Goal: Task Accomplishment & Management: Manage account settings

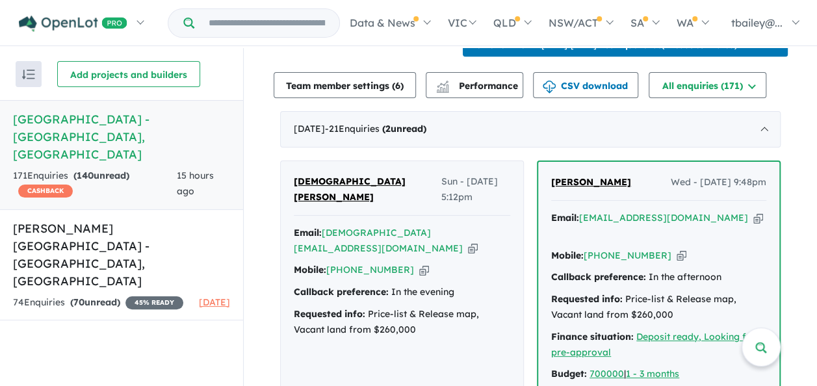
scroll to position [520, 0]
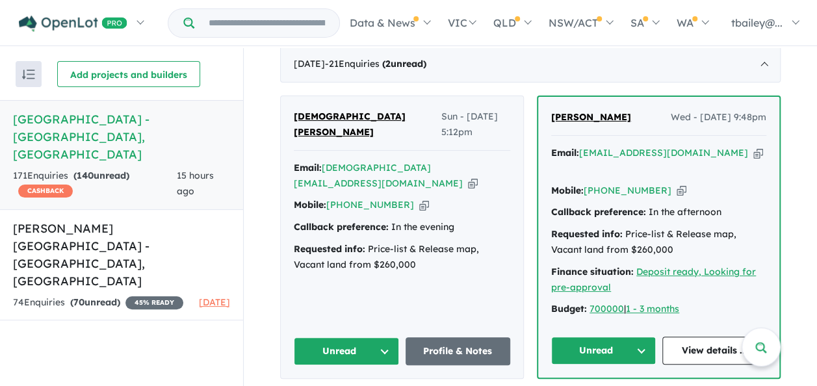
click at [387, 337] on button "Unread" at bounding box center [346, 351] width 105 height 28
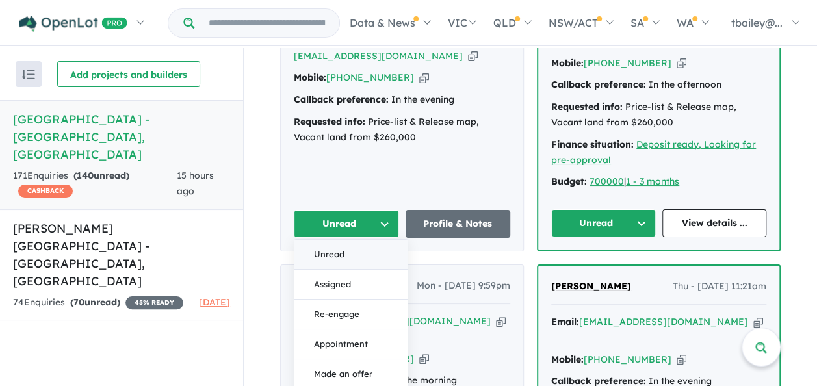
scroll to position [650, 0]
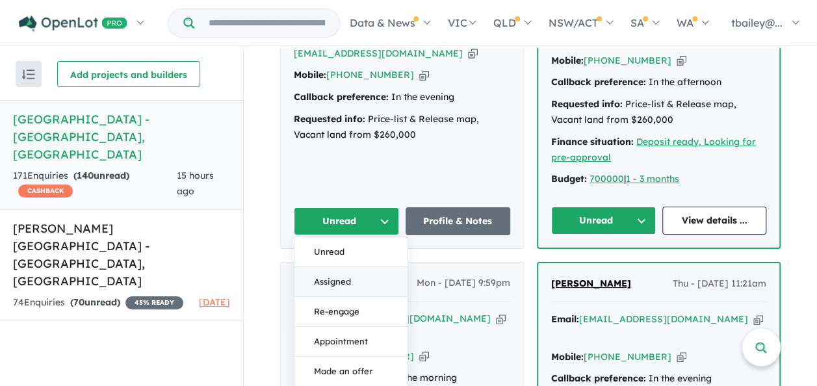
click at [319, 267] on button "Assigned" at bounding box center [350, 282] width 113 height 30
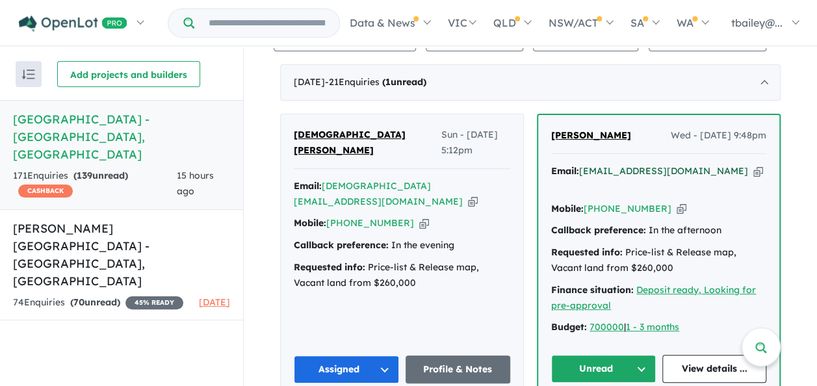
scroll to position [520, 0]
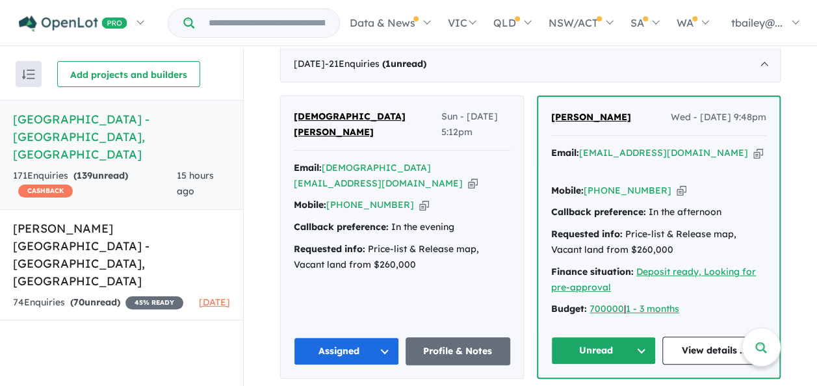
click at [638, 337] on button "Unread" at bounding box center [603, 351] width 105 height 28
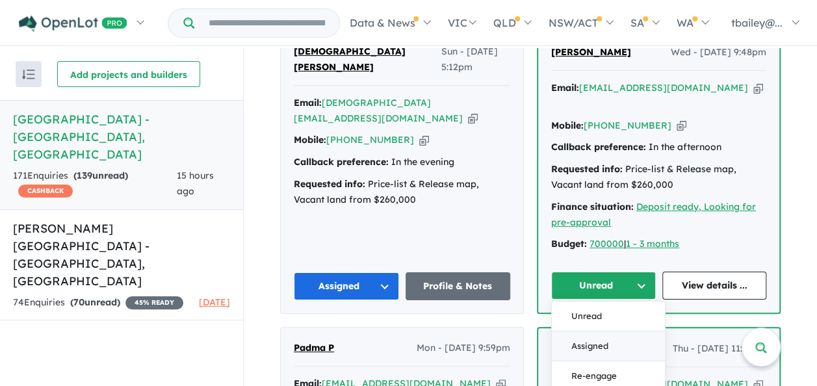
click at [596, 332] on button "Assigned" at bounding box center [608, 347] width 113 height 30
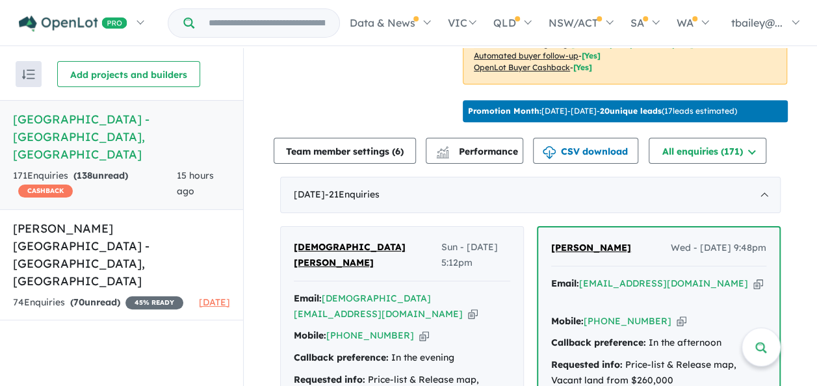
scroll to position [390, 0]
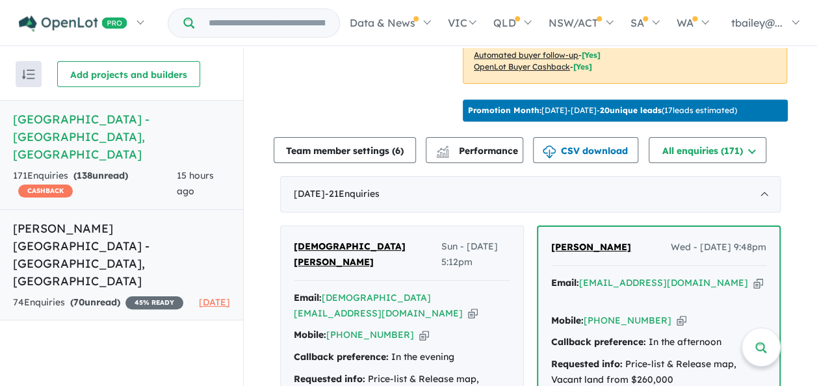
click at [76, 241] on link "[PERSON_NAME][GEOGRAPHIC_DATA] - [GEOGRAPHIC_DATA] , [GEOGRAPHIC_DATA] 74 Enqui…" at bounding box center [121, 265] width 243 height 112
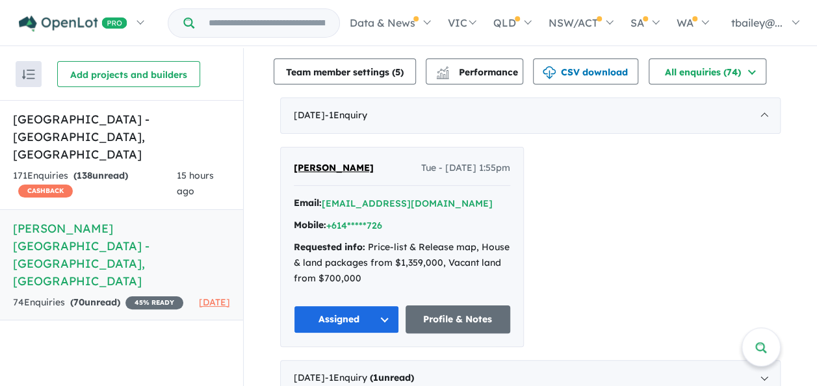
scroll to position [715, 0]
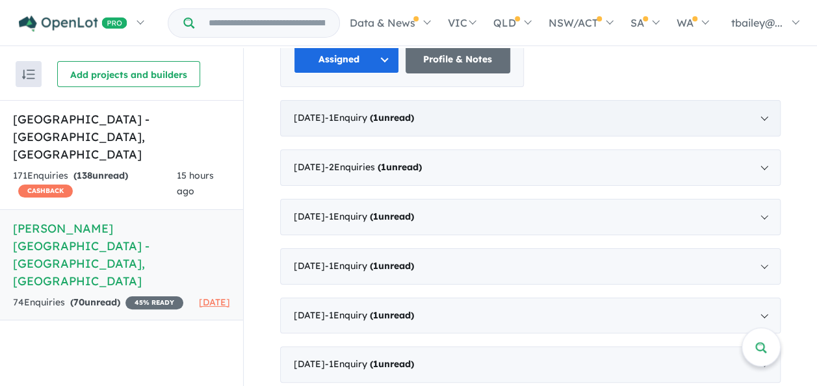
click at [439, 105] on div "[DATE] - 1 Enquir y ( 1 unread)" at bounding box center [530, 118] width 501 height 36
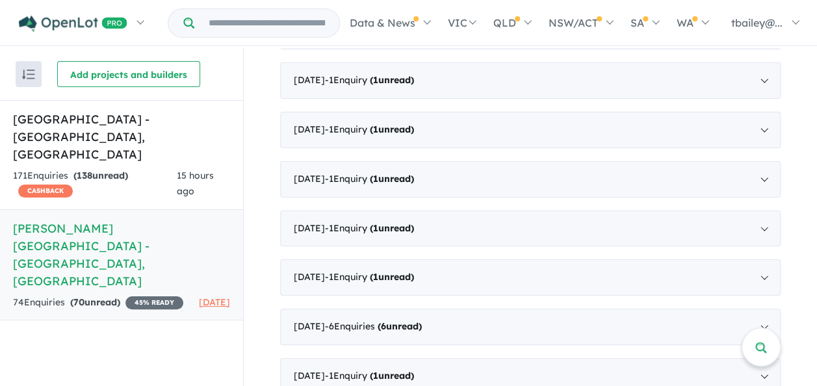
scroll to position [576, 0]
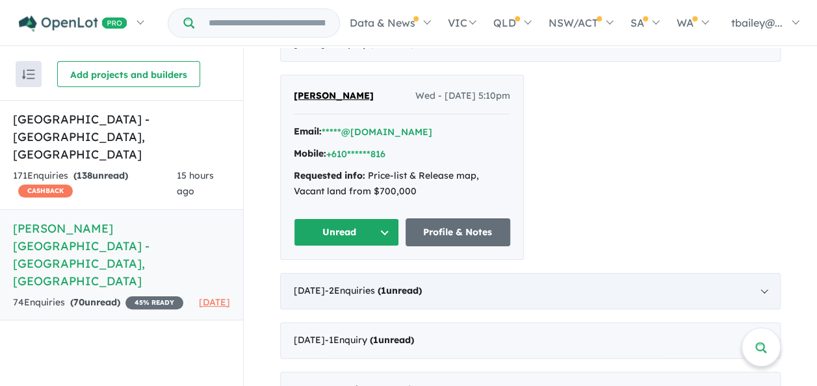
click at [755, 273] on div "[DATE] - 2 Enquir ies ( 1 unread)" at bounding box center [530, 291] width 501 height 36
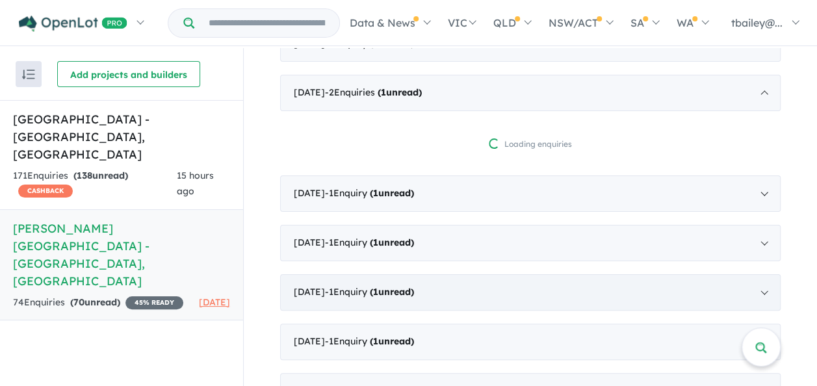
scroll to position [1, 0]
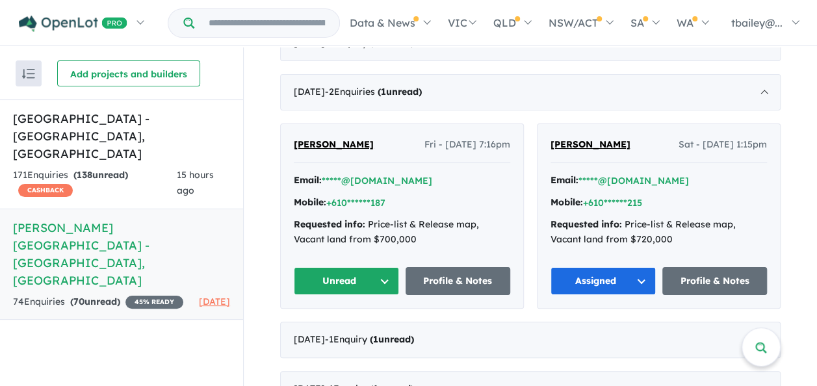
click at [380, 267] on button "Unread" at bounding box center [346, 281] width 105 height 28
click at [363, 196] on button "+610******187" at bounding box center [355, 203] width 59 height 14
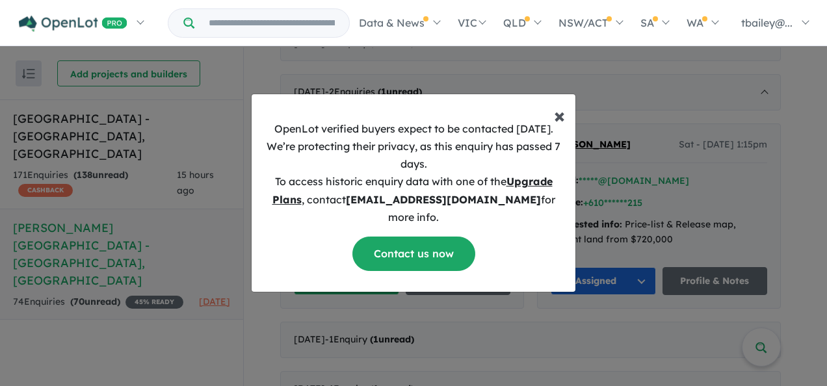
click at [561, 122] on span "×" at bounding box center [559, 115] width 11 height 26
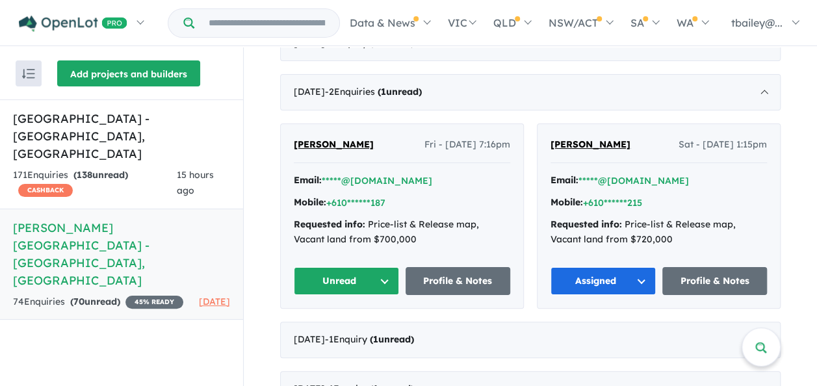
scroll to position [0, 0]
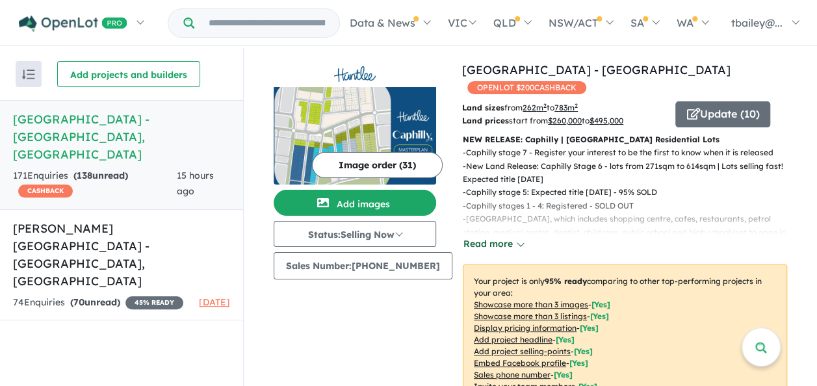
click at [511, 237] on button "Read more" at bounding box center [493, 244] width 61 height 15
